Goal: Task Accomplishment & Management: Use online tool/utility

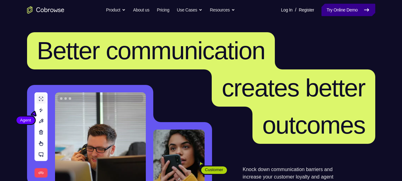
click at [343, 11] on link "Try Online Demo" at bounding box center [347, 10] width 53 height 12
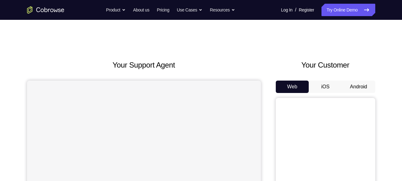
click at [351, 89] on button "Android" at bounding box center [358, 87] width 33 height 12
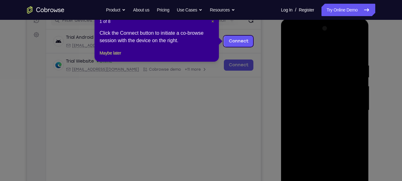
click at [213, 21] on span "×" at bounding box center [212, 21] width 2 height 5
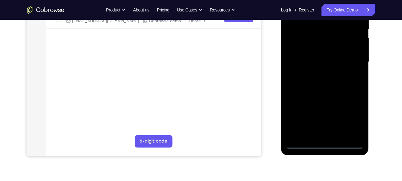
scroll to position [134, 0]
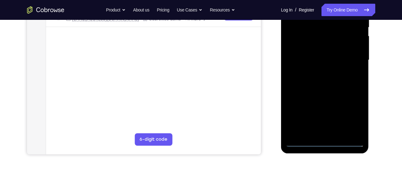
click at [326, 140] on div at bounding box center [325, 60] width 78 height 174
click at [322, 140] on div at bounding box center [325, 60] width 78 height 174
click at [325, 143] on div at bounding box center [325, 60] width 78 height 174
click at [349, 116] on div at bounding box center [325, 60] width 78 height 174
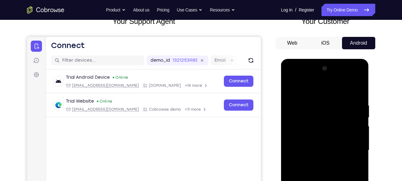
scroll to position [44, 0]
click at [291, 78] on div at bounding box center [325, 150] width 78 height 174
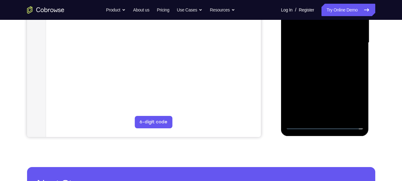
scroll to position [153, 0]
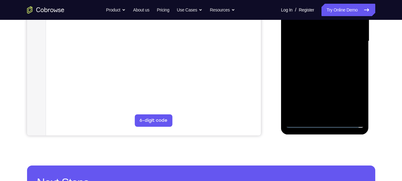
click at [355, 38] on div at bounding box center [325, 41] width 78 height 174
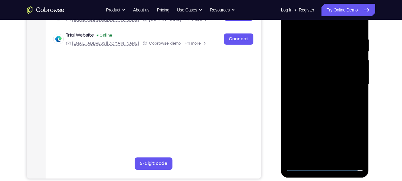
click at [316, 95] on div at bounding box center [325, 85] width 78 height 174
click at [323, 68] on div at bounding box center [325, 85] width 78 height 174
click at [314, 82] on div at bounding box center [325, 85] width 78 height 174
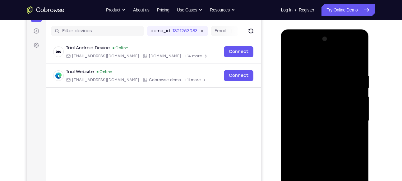
scroll to position [82, 0]
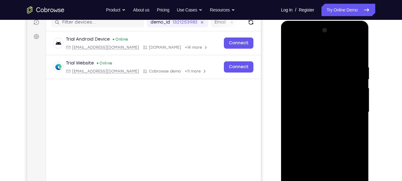
drag, startPoint x: 291, startPoint y: 103, endPoint x: 293, endPoint y: 71, distance: 33.0
click at [293, 71] on div at bounding box center [325, 112] width 78 height 174
click at [317, 94] on div at bounding box center [325, 112] width 78 height 174
click at [323, 96] on div at bounding box center [325, 112] width 78 height 174
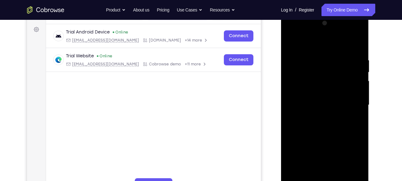
scroll to position [88, 0]
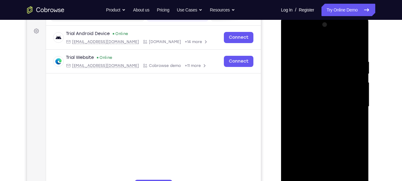
click at [358, 43] on div at bounding box center [325, 107] width 78 height 174
click at [292, 45] on div at bounding box center [325, 107] width 78 height 174
click at [310, 55] on div at bounding box center [325, 107] width 78 height 174
click at [358, 47] on div at bounding box center [325, 107] width 78 height 174
click at [335, 56] on div at bounding box center [325, 107] width 78 height 174
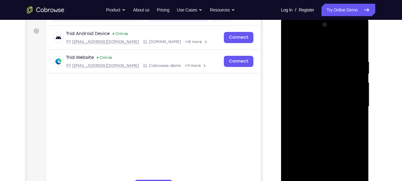
click at [358, 47] on div at bounding box center [325, 107] width 78 height 174
click at [314, 55] on div at bounding box center [325, 107] width 78 height 174
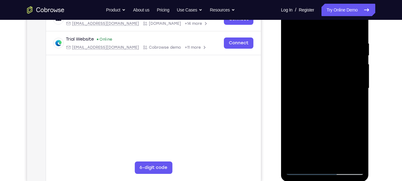
scroll to position [105, 0]
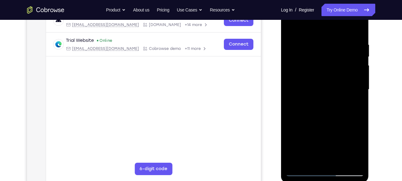
click at [291, 92] on div at bounding box center [325, 90] width 78 height 174
click at [292, 71] on div at bounding box center [325, 90] width 78 height 174
click at [357, 29] on div at bounding box center [325, 90] width 78 height 174
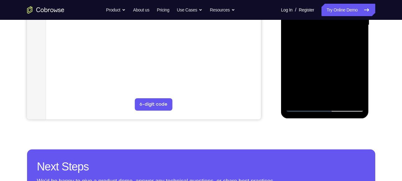
scroll to position [170, 0]
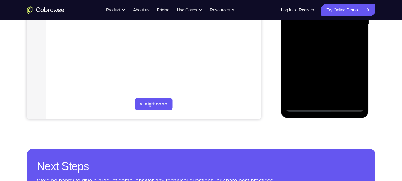
click at [308, 96] on div at bounding box center [325, 25] width 78 height 174
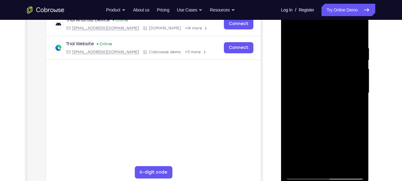
scroll to position [100, 0]
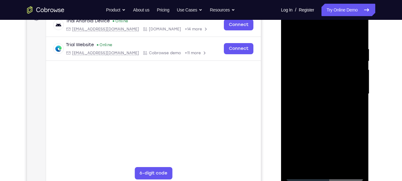
click at [310, 32] on div at bounding box center [325, 94] width 78 height 174
click at [294, 115] on div at bounding box center [325, 94] width 78 height 174
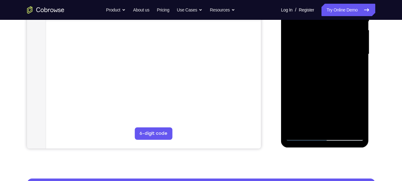
scroll to position [139, 0]
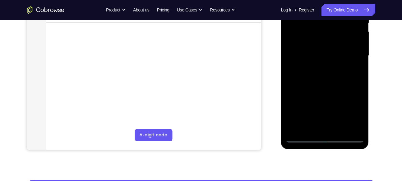
drag, startPoint x: 336, startPoint y: 98, endPoint x: 331, endPoint y: 13, distance: 84.4
click at [331, 13] on div at bounding box center [325, 56] width 78 height 174
drag, startPoint x: 341, startPoint y: 98, endPoint x: 328, endPoint y: 5, distance: 94.1
click at [328, 5] on div at bounding box center [325, 56] width 78 height 174
drag, startPoint x: 327, startPoint y: 80, endPoint x: 324, endPoint y: 5, distance: 75.2
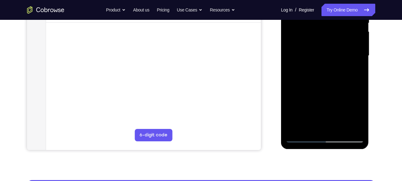
click at [324, 5] on div at bounding box center [325, 56] width 78 height 174
drag, startPoint x: 329, startPoint y: 85, endPoint x: 333, endPoint y: 5, distance: 79.7
click at [333, 5] on div at bounding box center [325, 56] width 78 height 174
drag, startPoint x: 330, startPoint y: 103, endPoint x: 326, endPoint y: 5, distance: 98.2
click at [326, 5] on div at bounding box center [325, 56] width 78 height 174
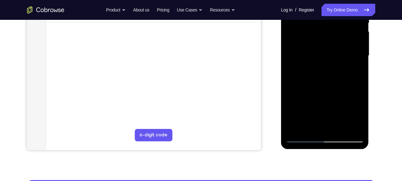
drag, startPoint x: 332, startPoint y: 95, endPoint x: 332, endPoint y: 10, distance: 85.4
click at [332, 10] on div at bounding box center [325, 56] width 78 height 174
click at [361, 48] on div at bounding box center [325, 56] width 78 height 174
drag, startPoint x: 329, startPoint y: 88, endPoint x: 323, endPoint y: 19, distance: 68.9
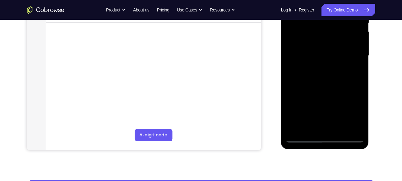
click at [323, 19] on div at bounding box center [325, 56] width 78 height 174
drag, startPoint x: 324, startPoint y: 105, endPoint x: 325, endPoint y: 19, distance: 86.7
click at [325, 19] on div at bounding box center [325, 56] width 78 height 174
drag, startPoint x: 323, startPoint y: 108, endPoint x: 327, endPoint y: 25, distance: 82.5
click at [327, 25] on div at bounding box center [325, 56] width 78 height 174
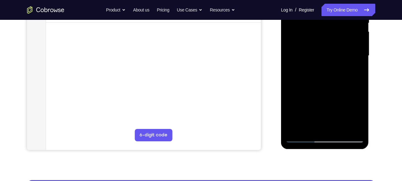
drag, startPoint x: 319, startPoint y: 95, endPoint x: 327, endPoint y: 5, distance: 89.8
click at [327, 5] on div at bounding box center [325, 56] width 78 height 174
drag, startPoint x: 327, startPoint y: 98, endPoint x: 333, endPoint y: 5, distance: 93.4
click at [333, 5] on div at bounding box center [325, 56] width 78 height 174
drag, startPoint x: 327, startPoint y: 95, endPoint x: 325, endPoint y: 5, distance: 89.8
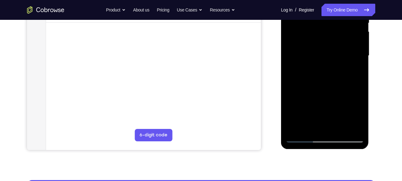
click at [325, 5] on div at bounding box center [325, 56] width 78 height 174
drag, startPoint x: 323, startPoint y: 95, endPoint x: 314, endPoint y: 5, distance: 89.9
click at [314, 5] on div at bounding box center [325, 56] width 78 height 174
drag, startPoint x: 313, startPoint y: 55, endPoint x: 323, endPoint y: 5, distance: 50.5
click at [323, 5] on div at bounding box center [325, 56] width 78 height 174
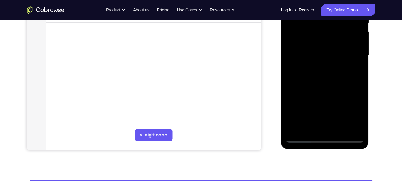
drag, startPoint x: 337, startPoint y: 76, endPoint x: 331, endPoint y: 5, distance: 70.8
click at [331, 5] on div at bounding box center [325, 56] width 78 height 174
drag, startPoint x: 332, startPoint y: 94, endPoint x: 336, endPoint y: 5, distance: 89.0
click at [336, 5] on div at bounding box center [325, 56] width 78 height 174
drag, startPoint x: 330, startPoint y: 106, endPoint x: 328, endPoint y: 37, distance: 68.4
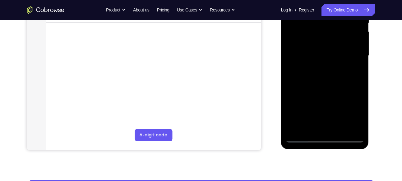
click at [328, 37] on div at bounding box center [325, 56] width 78 height 174
drag, startPoint x: 332, startPoint y: 105, endPoint x: 329, endPoint y: 46, distance: 58.5
click at [329, 46] on div at bounding box center [325, 56] width 78 height 174
drag, startPoint x: 332, startPoint y: 101, endPoint x: 327, endPoint y: 5, distance: 96.1
click at [327, 5] on div at bounding box center [325, 56] width 78 height 174
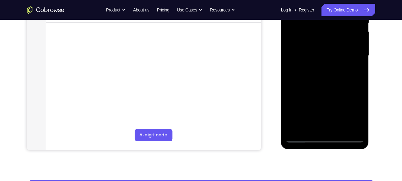
click at [340, 128] on div at bounding box center [325, 56] width 78 height 174
click at [331, 89] on div at bounding box center [325, 56] width 78 height 174
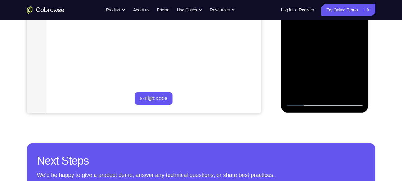
scroll to position [176, 0]
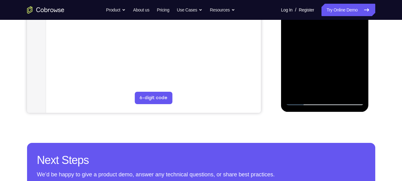
click at [301, 103] on div at bounding box center [325, 19] width 78 height 174
click at [295, 92] on div at bounding box center [325, 19] width 78 height 174
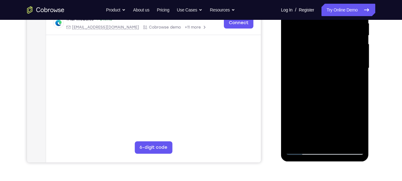
scroll to position [129, 0]
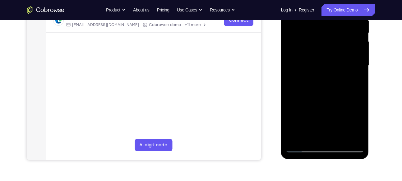
drag, startPoint x: 315, startPoint y: 112, endPoint x: 307, endPoint y: 5, distance: 107.5
click at [307, 5] on div at bounding box center [325, 66] width 78 height 174
drag, startPoint x: 307, startPoint y: 101, endPoint x: 305, endPoint y: 5, distance: 95.4
click at [305, 5] on div at bounding box center [325, 66] width 78 height 174
drag, startPoint x: 318, startPoint y: 112, endPoint x: 300, endPoint y: 5, distance: 108.5
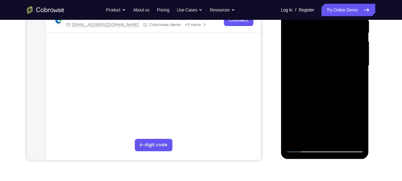
click at [300, 5] on div at bounding box center [325, 66] width 78 height 174
drag, startPoint x: 314, startPoint y: 111, endPoint x: 308, endPoint y: 5, distance: 105.5
click at [308, 5] on div at bounding box center [325, 66] width 78 height 174
drag, startPoint x: 318, startPoint y: 115, endPoint x: 295, endPoint y: 5, distance: 112.2
click at [295, 5] on div at bounding box center [325, 66] width 78 height 174
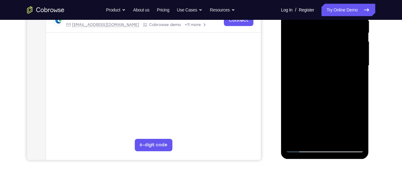
drag, startPoint x: 328, startPoint y: 118, endPoint x: 314, endPoint y: 5, distance: 113.6
click at [314, 5] on div at bounding box center [325, 66] width 78 height 174
drag, startPoint x: 331, startPoint y: 120, endPoint x: 314, endPoint y: 5, distance: 115.7
click at [314, 5] on div at bounding box center [325, 66] width 78 height 174
drag, startPoint x: 323, startPoint y: 109, endPoint x: 331, endPoint y: 5, distance: 103.8
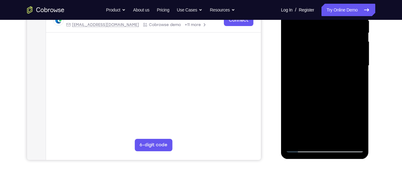
click at [331, 5] on div at bounding box center [325, 66] width 78 height 174
drag, startPoint x: 328, startPoint y: 115, endPoint x: 340, endPoint y: 5, distance: 110.3
click at [340, 5] on div at bounding box center [325, 66] width 78 height 174
drag, startPoint x: 330, startPoint y: 115, endPoint x: 327, endPoint y: 5, distance: 109.4
click at [327, 5] on div at bounding box center [325, 66] width 78 height 174
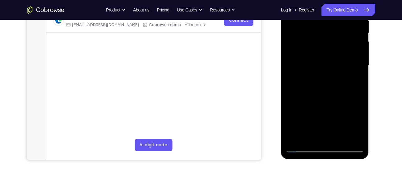
drag, startPoint x: 337, startPoint y: 111, endPoint x: 336, endPoint y: 70, distance: 40.4
click at [336, 70] on div at bounding box center [325, 66] width 78 height 174
drag, startPoint x: 331, startPoint y: 107, endPoint x: 324, endPoint y: 5, distance: 102.2
click at [324, 5] on div at bounding box center [325, 66] width 78 height 174
drag, startPoint x: 331, startPoint y: 112, endPoint x: 326, endPoint y: 25, distance: 87.1
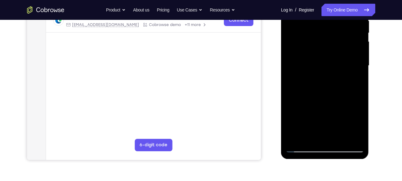
click at [326, 25] on div at bounding box center [325, 66] width 78 height 174
drag, startPoint x: 322, startPoint y: 112, endPoint x: 318, endPoint y: 12, distance: 100.1
click at [318, 12] on div at bounding box center [325, 66] width 78 height 174
drag, startPoint x: 327, startPoint y: 107, endPoint x: 321, endPoint y: 5, distance: 102.1
click at [321, 5] on div at bounding box center [325, 66] width 78 height 174
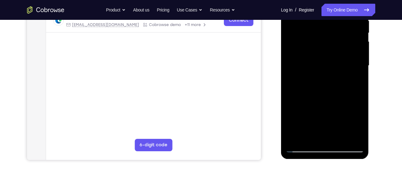
drag, startPoint x: 325, startPoint y: 105, endPoint x: 319, endPoint y: 5, distance: 100.2
click at [319, 5] on div at bounding box center [325, 66] width 78 height 174
drag, startPoint x: 334, startPoint y: 108, endPoint x: 330, endPoint y: 23, distance: 84.6
click at [330, 23] on div at bounding box center [325, 66] width 78 height 174
drag, startPoint x: 344, startPoint y: 120, endPoint x: 325, endPoint y: 28, distance: 94.4
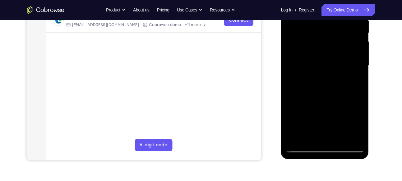
click at [325, 28] on div at bounding box center [325, 66] width 78 height 174
drag, startPoint x: 334, startPoint y: 101, endPoint x: 332, endPoint y: 44, distance: 56.9
click at [332, 44] on div at bounding box center [325, 66] width 78 height 174
drag, startPoint x: 333, startPoint y: 121, endPoint x: 331, endPoint y: 25, distance: 96.0
click at [331, 25] on div at bounding box center [325, 66] width 78 height 174
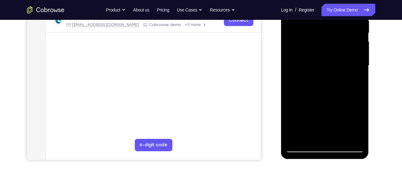
drag, startPoint x: 317, startPoint y: 109, endPoint x: 327, endPoint y: 14, distance: 96.2
click at [327, 14] on div at bounding box center [325, 66] width 78 height 174
